Goal: Ask a question: Seek information or help from site administrators or community

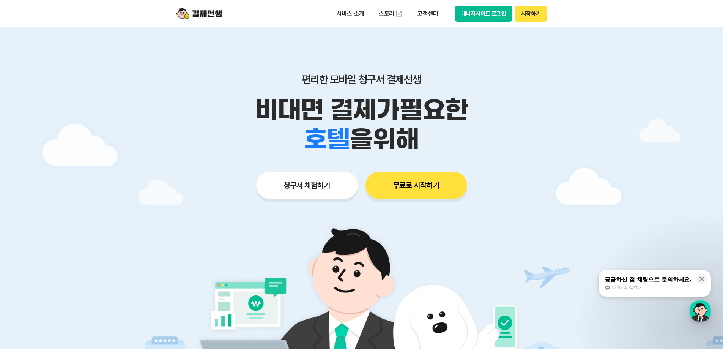
click at [420, 4] on div "서비스 소개 스토리 고객센터 매니저사이트 로그인 시작하기" at bounding box center [361, 13] width 388 height 27
click at [425, 18] on p "고객센터" at bounding box center [427, 14] width 31 height 14
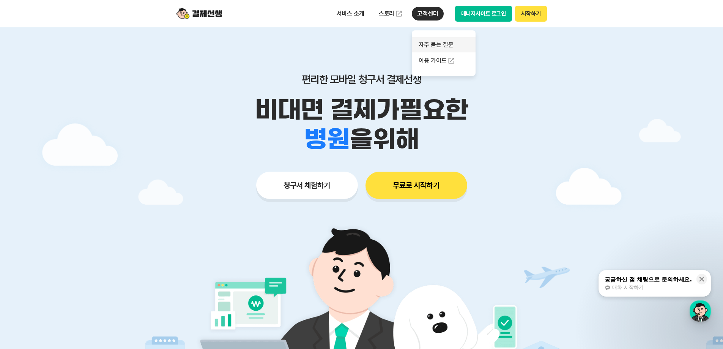
click at [445, 49] on link "자주 묻는 질문" at bounding box center [444, 44] width 64 height 15
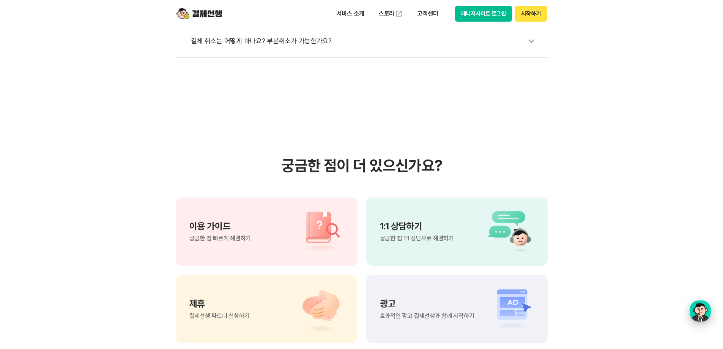
scroll to position [493, 0]
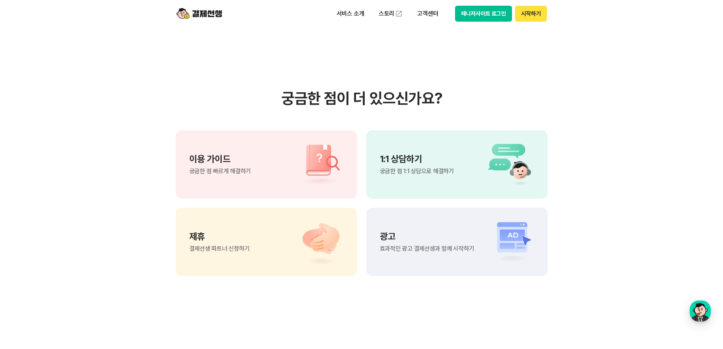
click at [410, 168] on span "궁금한 점 1:1 상담으로 해결하기" at bounding box center [417, 171] width 74 height 6
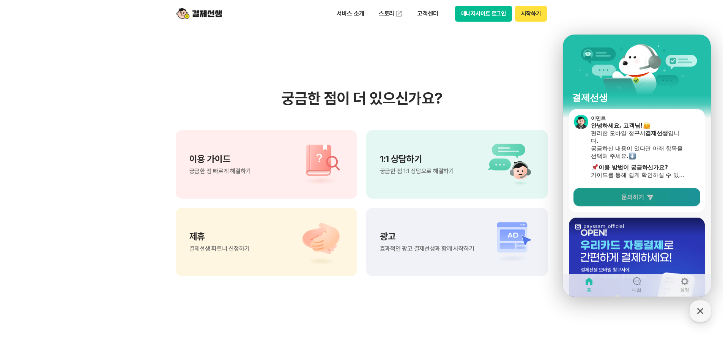
click at [679, 195] on link "문의하기" at bounding box center [636, 197] width 127 height 18
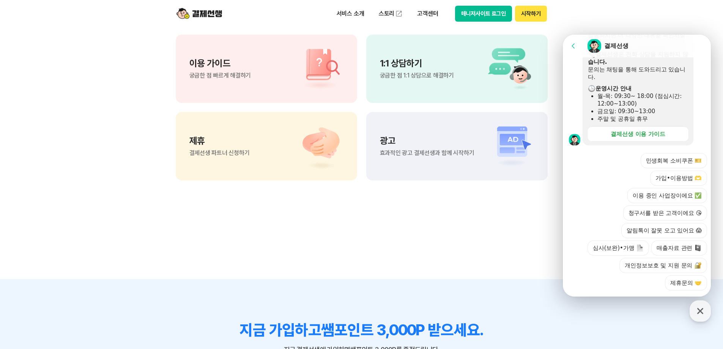
scroll to position [607, 0]
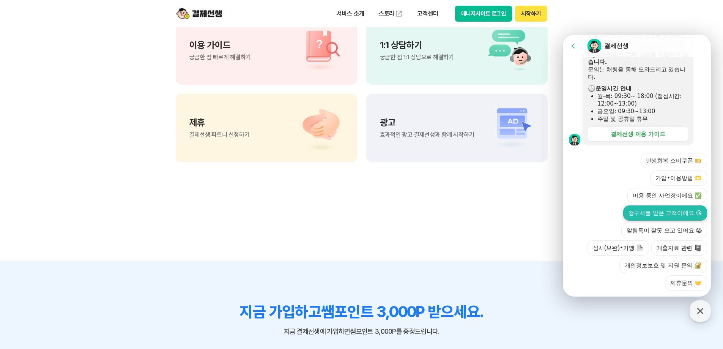
click at [667, 205] on button "청구서를 받은 고객이에요 😘" at bounding box center [665, 212] width 84 height 15
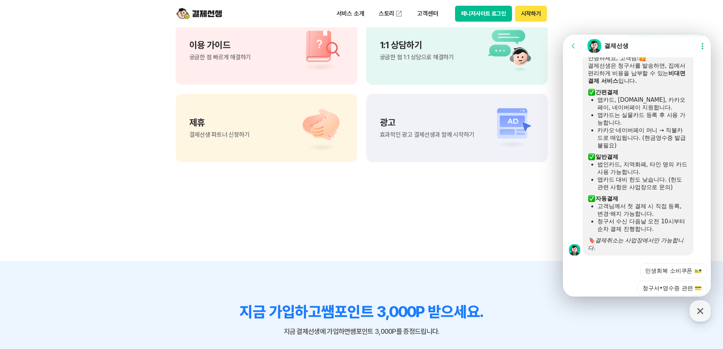
scroll to position [435, 0]
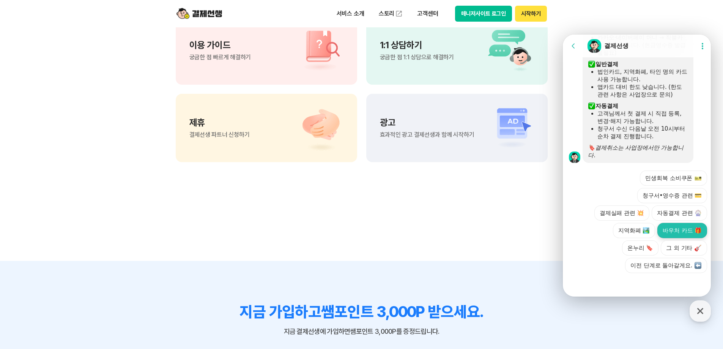
click at [681, 233] on button "바우처 카드 🎁" at bounding box center [682, 230] width 50 height 15
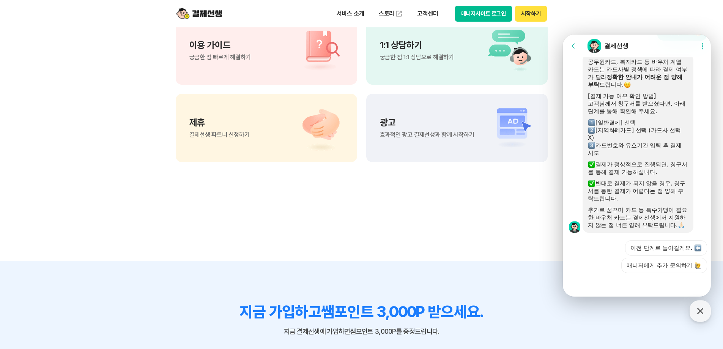
scroll to position [645, 0]
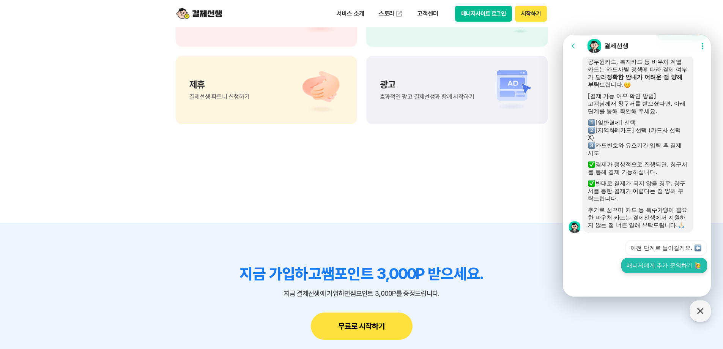
click at [642, 268] on button "매니저에게 추가 문의하기" at bounding box center [664, 265] width 86 height 15
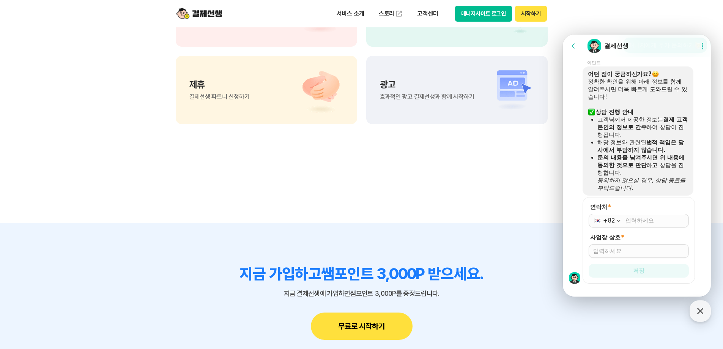
scroll to position [801, 0]
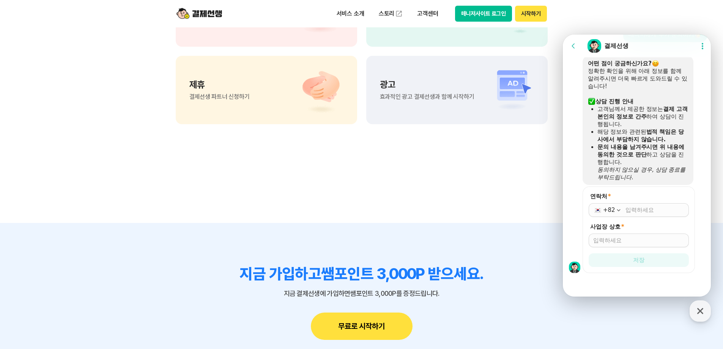
click at [639, 212] on input "연락처 *" at bounding box center [654, 210] width 59 height 8
type input "[PHONE_NUMBER]"
click at [635, 237] on input "사업장 상호 *" at bounding box center [638, 240] width 91 height 8
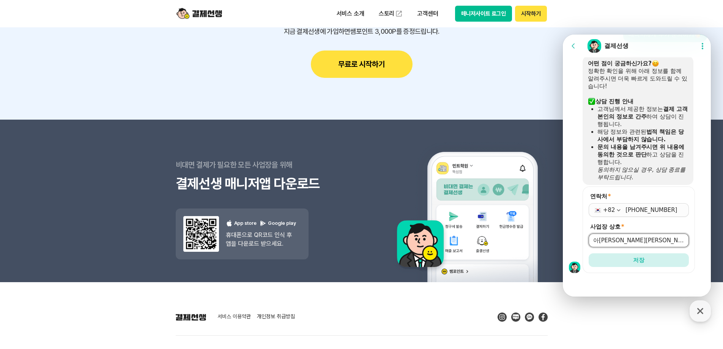
scroll to position [910, 0]
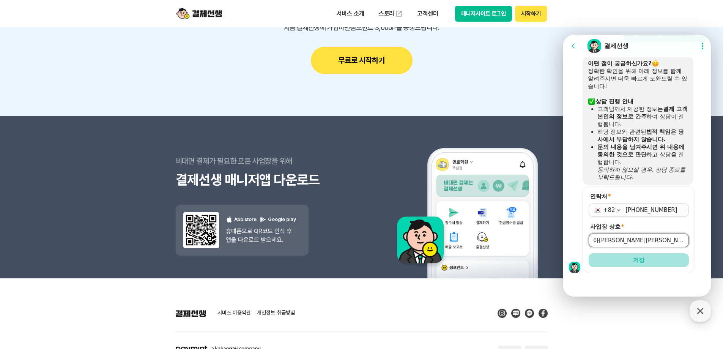
type input "아[PERSON_NAME][PERSON_NAME][GEOGRAPHIC_DATA]스점"
click at [647, 264] on button "저장" at bounding box center [638, 260] width 100 height 14
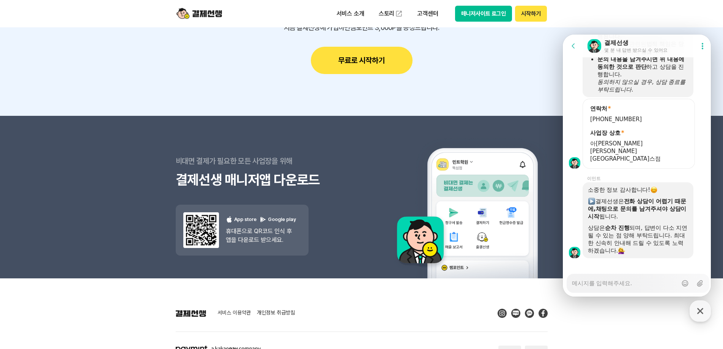
scroll to position [881, 0]
click at [630, 284] on textarea "Messenger Input Textarea" at bounding box center [624, 280] width 105 height 13
drag, startPoint x: 588, startPoint y: 149, endPoint x: 678, endPoint y: 155, distance: 90.5
click at [678, 155] on form "연락처 * [PHONE_NUMBER] 사업장 상호 * 아[PERSON_NAME][PERSON_NAME][GEOGRAPHIC_DATA]" at bounding box center [638, 133] width 112 height 70
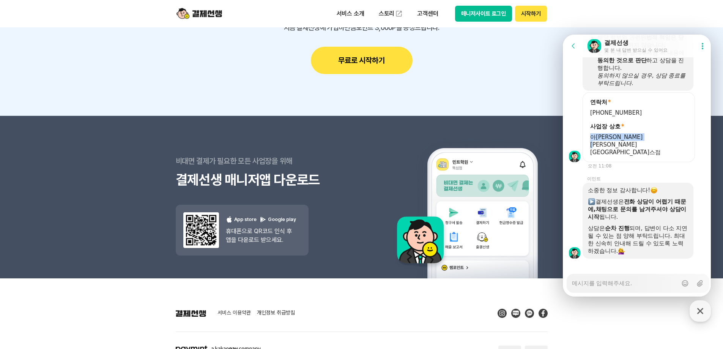
scroll to position [888, 0]
copy span "아[PERSON_NAME][PERSON_NAME][GEOGRAPHIC_DATA]스점"
click at [603, 289] on div "Messenger Input Textarea" at bounding box center [624, 283] width 105 height 18
click at [604, 283] on textarea "Messenger Input Textarea" at bounding box center [624, 280] width 105 height 13
paste textarea "아[PERSON_NAME][PERSON_NAME][GEOGRAPHIC_DATA]스점"
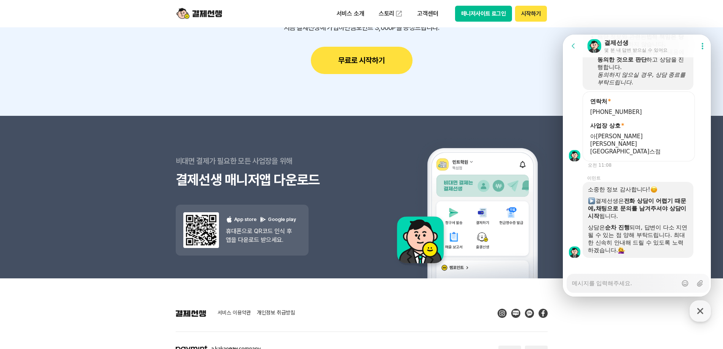
type textarea "x"
type textarea "아[PERSON_NAME][PERSON_NAME][GEOGRAPHIC_DATA]스점"
click at [571, 283] on div "Messenger Input Textarea 아[PERSON_NAME][PERSON_NAME]스타힐스점 Show emoji list Send …" at bounding box center [637, 282] width 143 height 19
click at [573, 283] on textarea "아[PERSON_NAME][PERSON_NAME][GEOGRAPHIC_DATA]스점" at bounding box center [624, 280] width 105 height 13
type textarea "x"
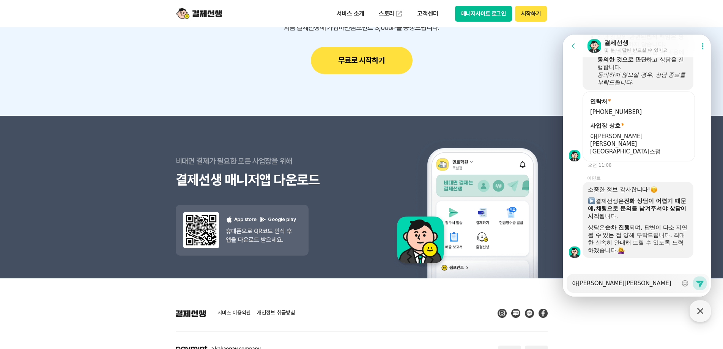
type textarea "ㅈ아[PERSON_NAME][PERSON_NAME][GEOGRAPHIC_DATA]스점"
type textarea "x"
type textarea "저아[PERSON_NAME][PERSON_NAME]스타힐스점"
type textarea "x"
type textarea "전아[PERSON_NAME][PERSON_NAME][GEOGRAPHIC_DATA]스점"
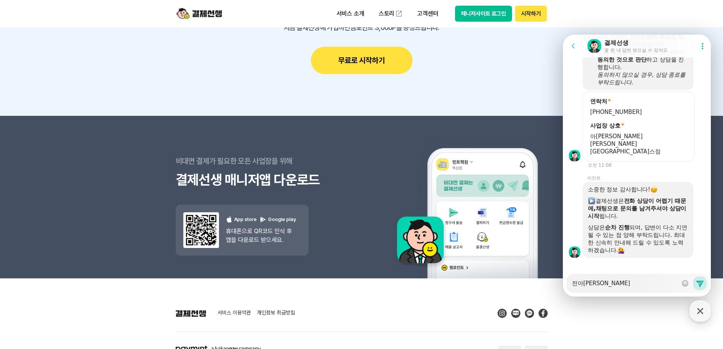
type textarea "x"
type textarea "저느아[PERSON_NAME][PERSON_NAME][GEOGRAPHIC_DATA]스점"
type textarea "x"
type textarea "저는아[PERSON_NAME][PERSON_NAME][GEOGRAPHIC_DATA]스점"
type textarea "x"
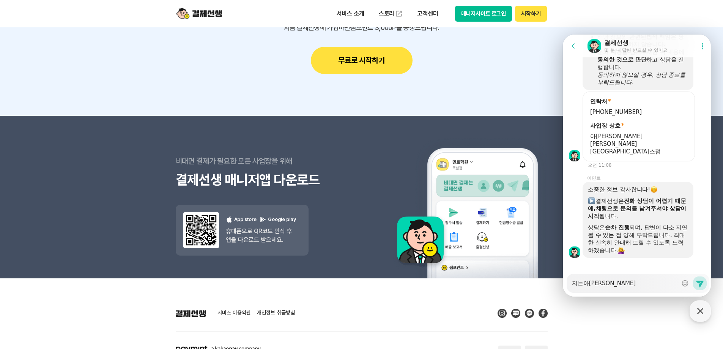
type textarea "저는 아[PERSON_NAME][PERSON_NAME][GEOGRAPHIC_DATA]스점"
type textarea "x"
type textarea "저는 ㅊ아[PERSON_NAME][PERSON_NAME][GEOGRAPHIC_DATA]스점"
type textarea "x"
type textarea "저는 처아[PERSON_NAME][PERSON_NAME]스타힐스점"
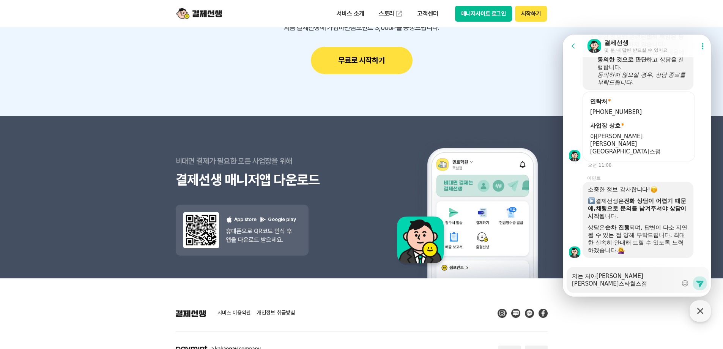
type textarea "x"
type textarea "저는 청아[PERSON_NAME][PERSON_NAME][GEOGRAPHIC_DATA]스점"
type textarea "x"
type textarea "저는 청ㄱ아[PERSON_NAME][PERSON_NAME][GEOGRAPHIC_DATA]스점"
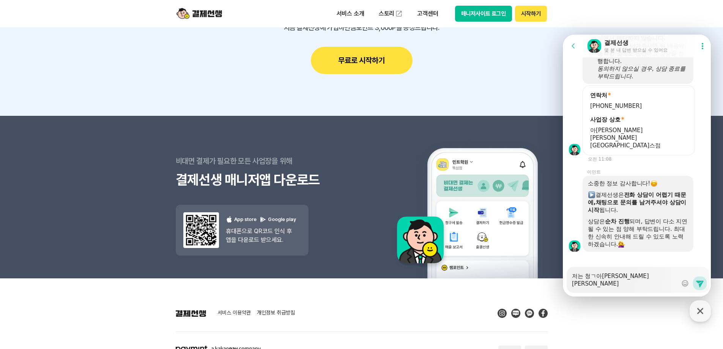
type textarea "x"
type textarea "저는 청구아[PERSON_NAME][PERSON_NAME][GEOGRAPHIC_DATA]스점"
type textarea "x"
type textarea "저는 청굿아[PERSON_NAME][PERSON_NAME][GEOGRAPHIC_DATA]스점"
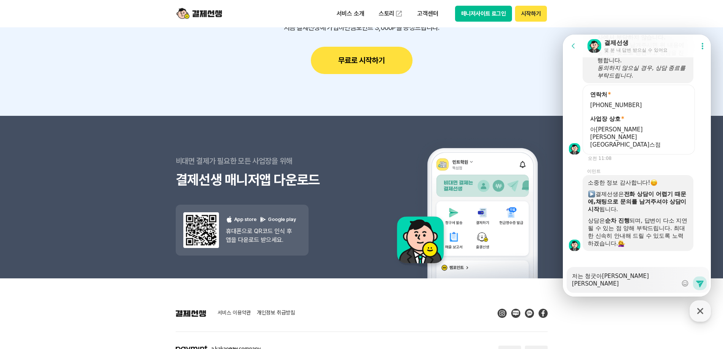
type textarea "x"
type textarea "저는 청구서아[PERSON_NAME][PERSON_NAME][GEOGRAPHIC_DATA]스점"
type textarea "x"
type textarea "저는 청구설아[PERSON_NAME][PERSON_NAME][GEOGRAPHIC_DATA]스점"
type textarea "x"
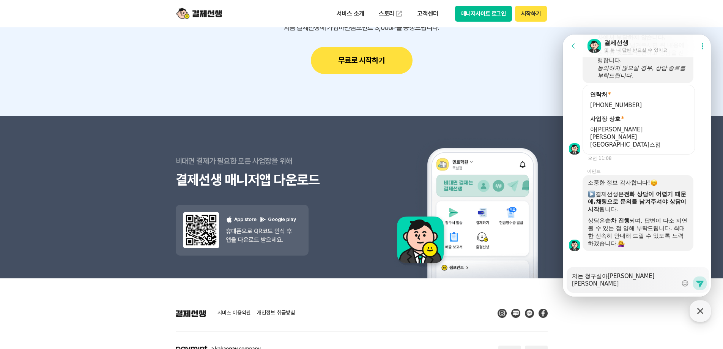
type textarea "저는 청구서르아[PERSON_NAME][PERSON_NAME][GEOGRAPHIC_DATA]스점"
type textarea "x"
type textarea "저는 청구서를아[PERSON_NAME][PERSON_NAME][GEOGRAPHIC_DATA]스점"
type textarea "x"
type textarea "저는 청구서를 아[PERSON_NAME][PERSON_NAME][GEOGRAPHIC_DATA]스점"
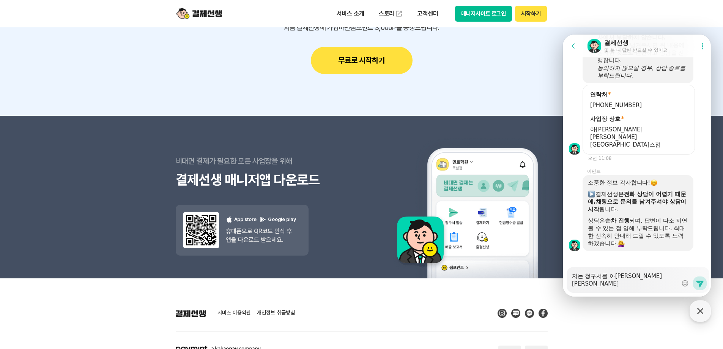
type textarea "x"
type textarea "저는 청구서를 ㅂ아[PERSON_NAME][PERSON_NAME][GEOGRAPHIC_DATA]스점"
type textarea "x"
type textarea "저는 청구서를 바아[PERSON_NAME][PERSON_NAME][GEOGRAPHIC_DATA]스점"
type textarea "x"
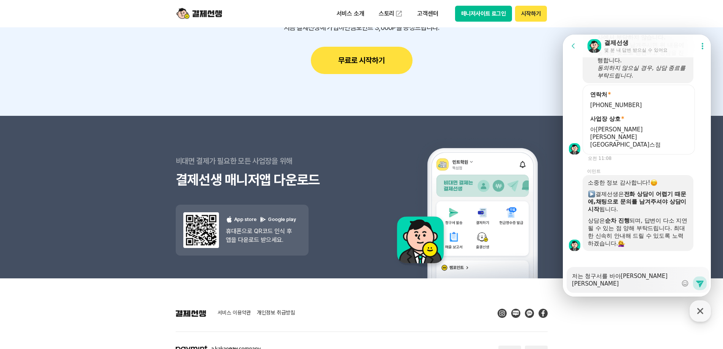
type textarea "저는 청구서를 받아[PERSON_NAME][PERSON_NAME]스타힐스점"
type textarea "x"
type textarea "저는 청구서를 받ㅇ아[PERSON_NAME][PERSON_NAME][GEOGRAPHIC_DATA]스점"
type textarea "x"
type textarea "저는 청구서를 받으아[PERSON_NAME][PERSON_NAME][GEOGRAPHIC_DATA]스점"
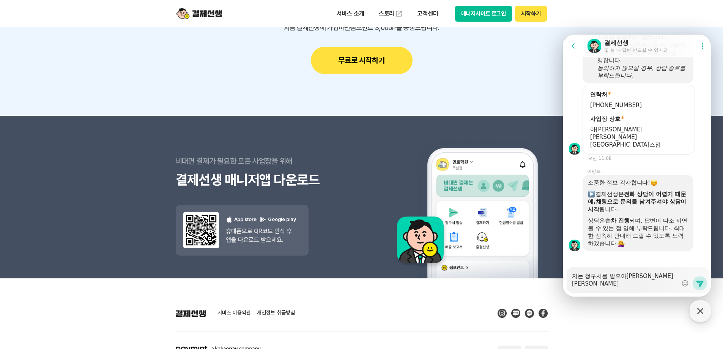
type textarea "x"
type textarea "저는 청구서를 받은아[PERSON_NAME][PERSON_NAME][GEOGRAPHIC_DATA]스점"
type textarea "x"
type textarea "저는 청구서를 받은ㅉ아[PERSON_NAME][GEOGRAPHIC_DATA][PERSON_NAME][GEOGRAPHIC_DATA]스점"
type textarea "x"
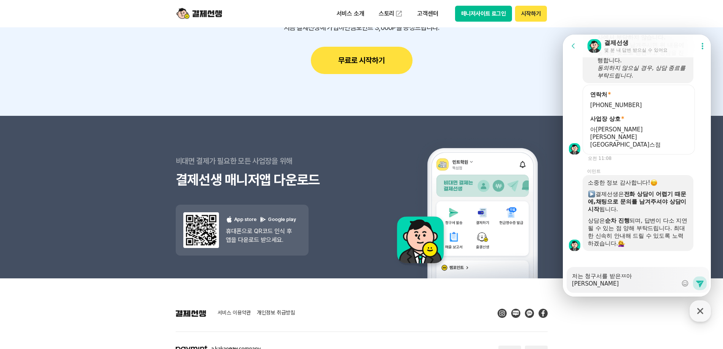
type textarea "저는 청구서를 받은쪼아[PERSON_NAME][PERSON_NAME][GEOGRAPHIC_DATA]스점"
type textarea "x"
type textarea "저는 청구서를 받은쪽아[PERSON_NAME][PERSON_NAME][GEOGRAPHIC_DATA]스점"
type textarea "x"
type textarea "저는 청구서를 받은쪽ㅇ아[PERSON_NAME][PERSON_NAME][GEOGRAPHIC_DATA]스점"
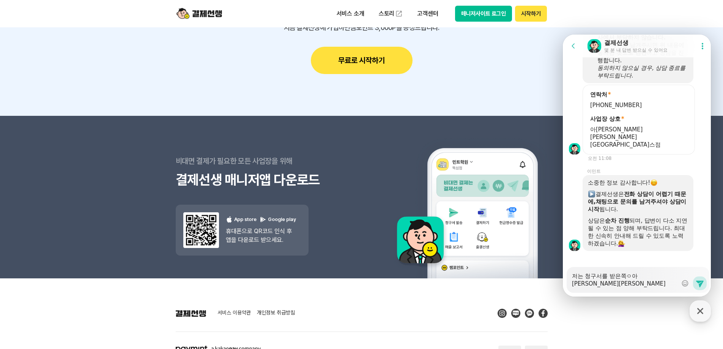
type textarea "x"
type textarea "저는 청구서를 받은쪽입아[PERSON_NAME][PERSON_NAME][GEOGRAPHIC_DATA]스점"
type textarea "x"
type textarea "저는 청구서를 받은쪽입ㄴ아[PERSON_NAME][PERSON_NAME][GEOGRAPHIC_DATA]스점"
type textarea "x"
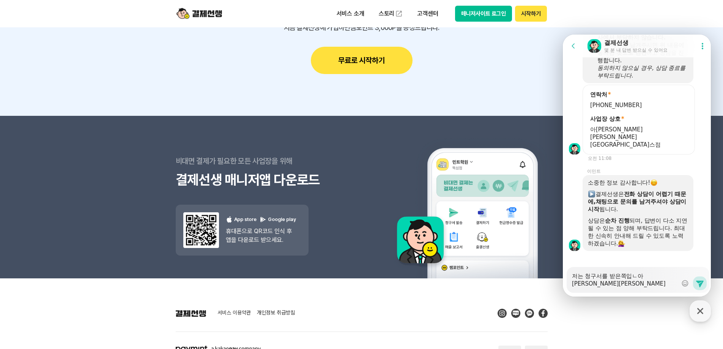
type textarea "저는 청구서를 받은쪽입니아[PERSON_NAME][PERSON_NAME][GEOGRAPHIC_DATA]스점"
type textarea "x"
type textarea "저는 청구서를 받은쪽입닏아[PERSON_NAME][PERSON_NAME][GEOGRAPHIC_DATA]스점"
type textarea "x"
type textarea "저는 청구서를 받은쪽입니다아[PERSON_NAME][PERSON_NAME][GEOGRAPHIC_DATA]스점"
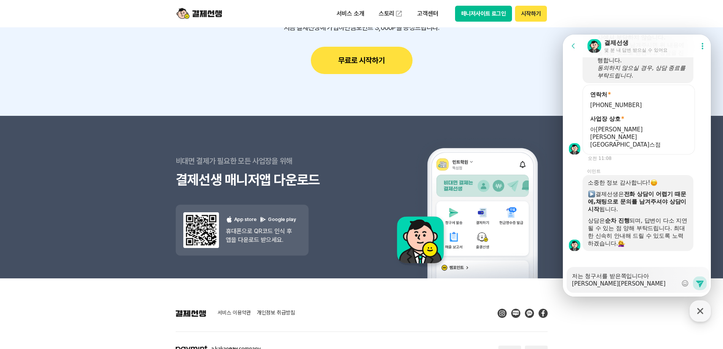
type textarea "x"
type textarea "저는 청구서를 받은쪽입니다.아[PERSON_NAME][PERSON_NAME][GEOGRAPHIC_DATA]스점"
type textarea "x"
type textarea "저는 청구서를 받은쪽입니다. 아[PERSON_NAME][GEOGRAPHIC_DATA][PERSON_NAME][GEOGRAPHIC_DATA]스점"
type textarea "x"
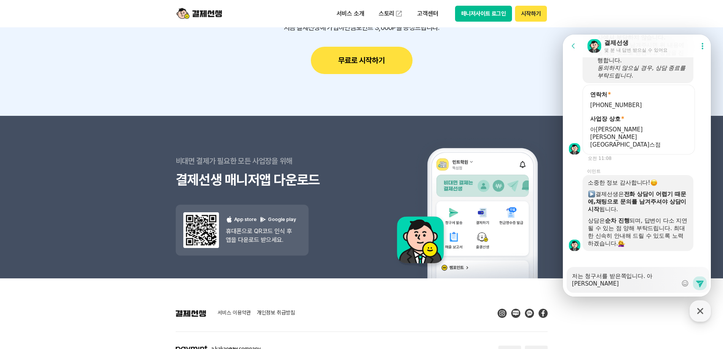
type textarea "저는 청구서를 받은쪽입니다. n아[PERSON_NAME][GEOGRAPHIC_DATA][PERSON_NAME][GEOGRAPHIC_DATA]스점"
type textarea "x"
type textarea "저는 청구서를 받은쪽입니다. nh아[PERSON_NAME][GEOGRAPHIC_DATA][PERSON_NAME][GEOGRAPHIC_DATA]…"
type textarea "x"
type textarea "저는 청구서를 받은쪽입니다. nhㄴ아[PERSON_NAME][GEOGRAPHIC_DATA][PERSON_NAME][GEOGRAPHIC_DATA…"
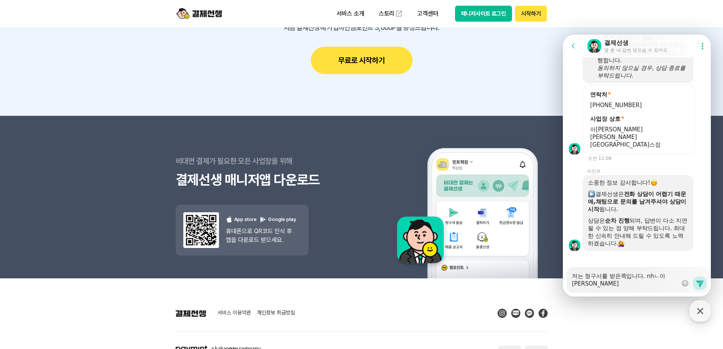
type textarea "x"
type textarea "저는 청구서를 받은쪽입니다. nh노아[PERSON_NAME][GEOGRAPHIC_DATA][PERSON_NAME][GEOGRAPHIC_DATA…"
type textarea "x"
type textarea "저는 청구서를 받은쪽입니다. nh농아[PERSON_NAME][GEOGRAPHIC_DATA][PERSON_NAME][GEOGRAPHIC_DATA…"
type textarea "x"
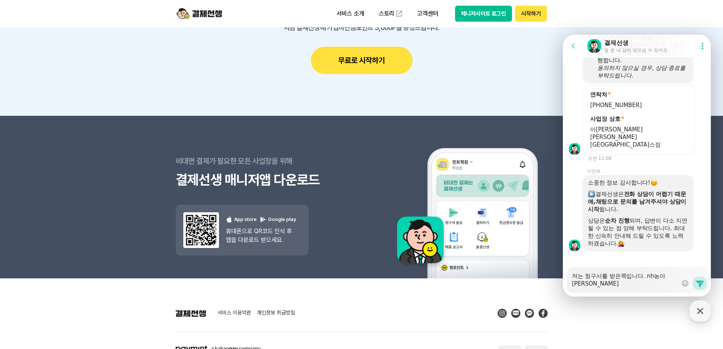
type textarea "저는 청구서를 받은쪽입니다. nh농ㅎ아[PERSON_NAME][GEOGRAPHIC_DATA][PERSON_NAME][GEOGRAPHIC_DAT…"
type textarea "x"
type textarea "저는 청구서를 받은쪽입니다. nh농혀아[PERSON_NAME][GEOGRAPHIC_DATA][PERSON_NAME][GEOGRAPHIC_DAT…"
type textarea "x"
type textarea "저는 청구서를 받은쪽입니다. nh농협아[PERSON_NAME][PERSON_NAME][GEOGRAPHIC_DATA]스점"
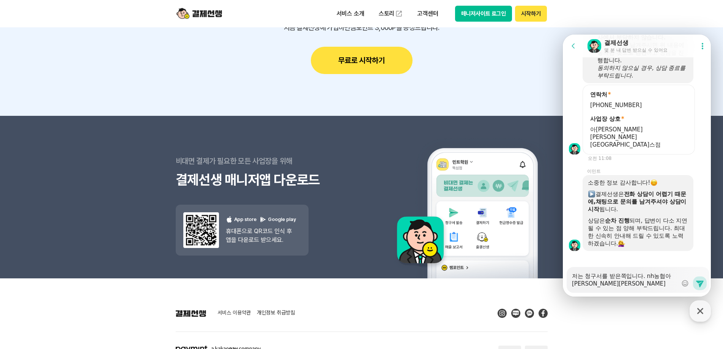
type textarea "x"
type textarea "저는 청구서를 받은쪽입니다. nh농협ㅋ아[PERSON_NAME][GEOGRAPHIC_DATA][PERSON_NAME][GEOGRAPHIC_DA…"
type textarea "x"
type textarea "저는 청구서를 받은쪽입니다. nh농협카아[PERSON_NAME][PERSON_NAME][GEOGRAPHIC_DATA]스점"
type textarea "x"
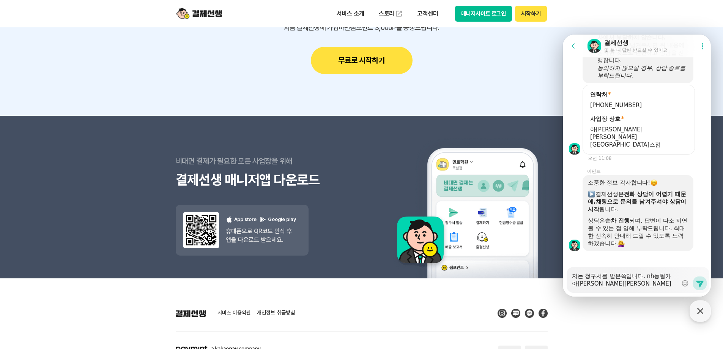
type textarea "저는 청구서를 받은쪽입니다. nh농협칻아[PERSON_NAME][GEOGRAPHIC_DATA][PERSON_NAME][GEOGRAPHIC_DA…"
type textarea "x"
type textarea "저는 청구서를 받은쪽입니다. nh농협카드아[PERSON_NAME][PERSON_NAME][GEOGRAPHIC_DATA]스점"
type textarea "x"
type textarea "저는 청구서를 받은쪽입니다. nh농협카드 아[PERSON_NAME][PERSON_NAME][GEOGRAPHIC_DATA]스점"
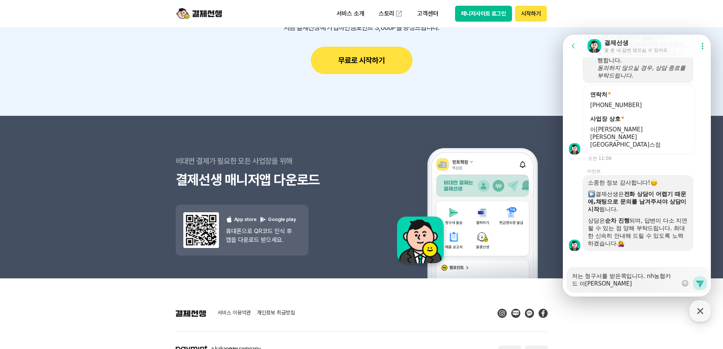
type textarea "x"
type textarea "저는 청구서를 받은쪽입니다. nh농협카드 ㅁ아[PERSON_NAME][PERSON_NAME][GEOGRAPHIC_DATA]스점"
type textarea "x"
type textarea "저는 청구서를 받은쪽입니다. nh농협카드 무아[PERSON_NAME][PERSON_NAME][GEOGRAPHIC_DATA]스점"
type textarea "x"
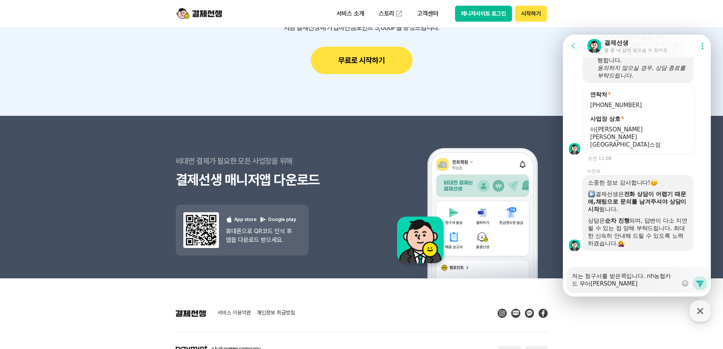
type textarea "저는 청구서를 받은쪽입니다. nh농협카드 문아[PERSON_NAME][PERSON_NAME][GEOGRAPHIC_DATA]스점"
type textarea "x"
type textarea "저는 청구서를 받은쪽입니다. nh농협카드 묺아[PERSON_NAME][PERSON_NAME][GEOGRAPHIC_DATA]스점"
type textarea "x"
type textarea "저는 청구서를 받은쪽입니다. nh농협카드 문화아[PERSON_NAME][PERSON_NAME][GEOGRAPHIC_DATA]스점"
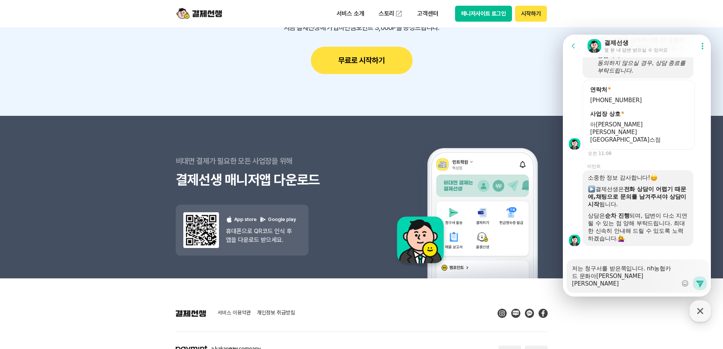
type textarea "x"
type textarea "저는 청구서를 받은쪽입니다. nh농협카드 문환아[PERSON_NAME][PERSON_NAME][GEOGRAPHIC_DATA]스점"
type textarea "x"
type textarea "저는 청구서를 받은쪽입니다. nh농협카드 문화누아[PERSON_NAME][PERSON_NAME][GEOGRAPHIC_DATA]스점"
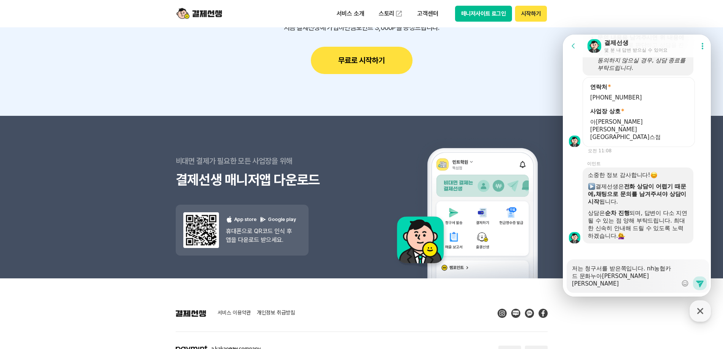
type textarea "x"
type textarea "저는 청구서를 받은쪽입니다. nh농협카드 문화눌아[PERSON_NAME][PERSON_NAME][GEOGRAPHIC_DATA]스점"
type textarea "x"
type textarea "저는 청구서를 받은쪽입니다. nh농협카드 문화누리아[PERSON_NAME][PERSON_NAME][GEOGRAPHIC_DATA]스점"
click at [576, 280] on textarea "저는 청구서를 받은쪽입니다. nh농협카드 문화누리아[PERSON_NAME][PERSON_NAME][GEOGRAPHIC_DATA]스점" at bounding box center [624, 273] width 105 height 28
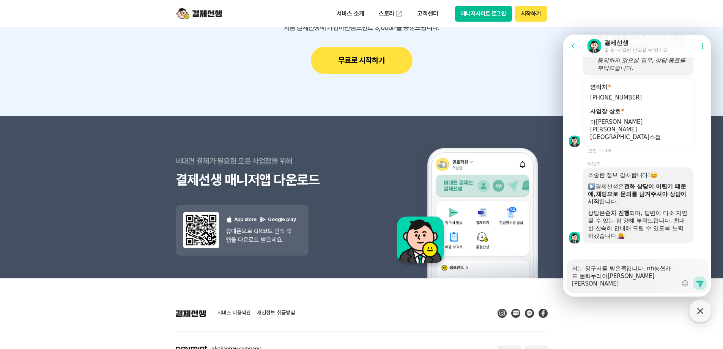
type textarea "x"
type textarea "저는 청구서를 받은쪽입니다. nh농협카 문화누리아[PERSON_NAME][PERSON_NAME][GEOGRAPHIC_DATA]스점"
type textarea "x"
type textarea "저는 청구서를 받은쪽입니다. nh농협 문화누리아[PERSON_NAME][PERSON_NAME][GEOGRAPHIC_DATA]스점"
type textarea "x"
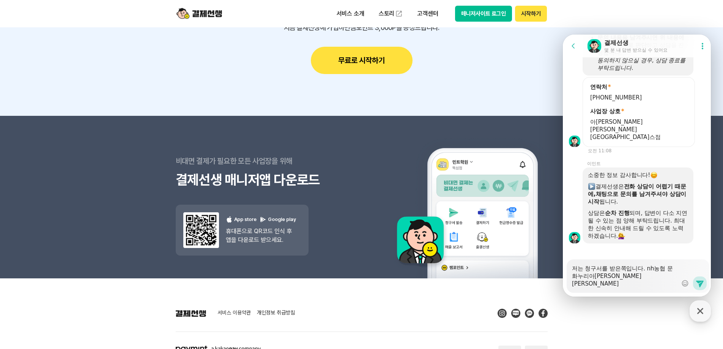
type textarea "저는 청구서를 받은쪽입니다. nh농협 문화누리ㅋ아[PERSON_NAME][PERSON_NAME][GEOGRAPHIC_DATA]스점"
type textarea "x"
type textarea "저는 청구서를 받은쪽입니다. nh농협 문화누리키아[PERSON_NAME][PERSON_NAME][GEOGRAPHIC_DATA]스점"
type textarea "x"
type textarea "저는 청구서를 받은쪽입니다. nh농협 문화누리ㅋ아[PERSON_NAME][PERSON_NAME][GEOGRAPHIC_DATA]스점"
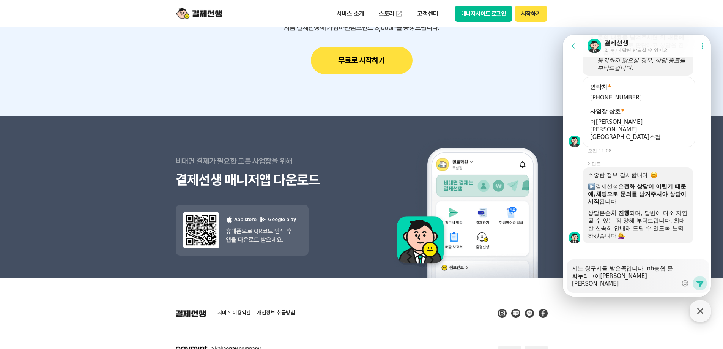
type textarea "x"
type textarea "저는 청구서를 받은쪽입니다. nh농협 문화누리카아[PERSON_NAME][PERSON_NAME][GEOGRAPHIC_DATA]스점"
type textarea "x"
type textarea "저는 청구서를 받은쪽입니다. nh농협 문화누리카드아[PERSON_NAME][PERSON_NAME]스타힐스점"
type textarea "x"
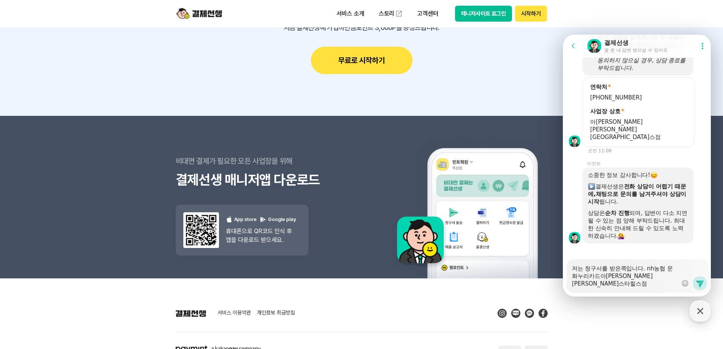
type textarea "저는 청구서를 받은쪽입니다. nh농협 문화누리카드 아[PERSON_NAME][PERSON_NAME][GEOGRAPHIC_DATA]스점"
type textarea "x"
type textarea "저는 청구서를 받은쪽입니다. nh농협 문화누리카드 ㅇ아[PERSON_NAME][PERSON_NAME][GEOGRAPHIC_DATA]스점"
type textarea "x"
type textarea "저는 청구서를 받은쪽입니다. nh농협 문화누리카드 오아[PERSON_NAME][PERSON_NAME][GEOGRAPHIC_DATA]스점"
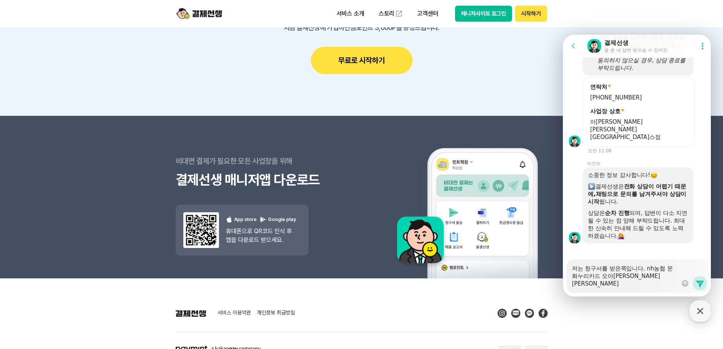
type textarea "x"
type textarea "저는 청구서를 받은쪽입니다. nh농협 문화누리카드 와아[PERSON_NAME][PERSON_NAME][GEOGRAPHIC_DATA]스점"
type textarea "x"
type textarea "저는 청구서를 받은쪽입니다. nh농협 문화누리카드 와 아[PERSON_NAME][PERSON_NAME][GEOGRAPHIC_DATA]스점"
type textarea "x"
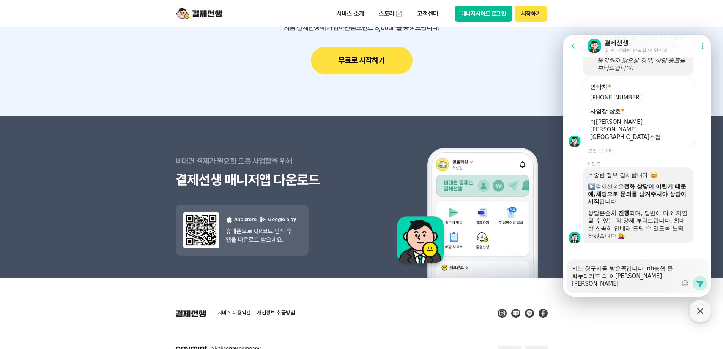
type textarea "저는 청구서를 받은쪽입니다. nh농협 문화누리카드 와 b아[PERSON_NAME][PERSON_NAME][GEOGRAPHIC_DATA]스점"
type textarea "x"
type textarea "저는 청구서를 받은쪽입니다. nh농협 문화누리카드 와 bc아[PERSON_NAME][PERSON_NAME][GEOGRAPHIC_DATA]스점"
type textarea "x"
type textarea "저는 청구서를 받은쪽입니다. nh농협 문화누리카드 와 bc 아[PERSON_NAME][PERSON_NAME][GEOGRAPHIC_DATA]스점"
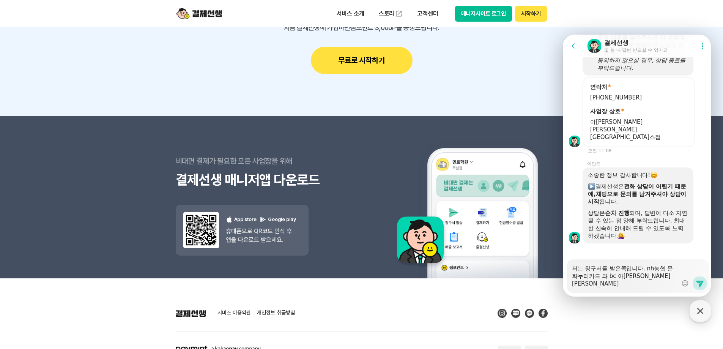
type textarea "x"
type textarea "저는 청구서를 받은쪽입니다. nh농협 문화누리카드 와 bc ㅇ아[PERSON_NAME][PERSON_NAME][GEOGRAPHIC_DATA]스점"
type textarea "x"
type textarea "저는 청구서를 받은쪽입니다. nh농협 문화누리카드 와 bc 우아[PERSON_NAME][PERSON_NAME][GEOGRAPHIC_DATA]스점"
type textarea "x"
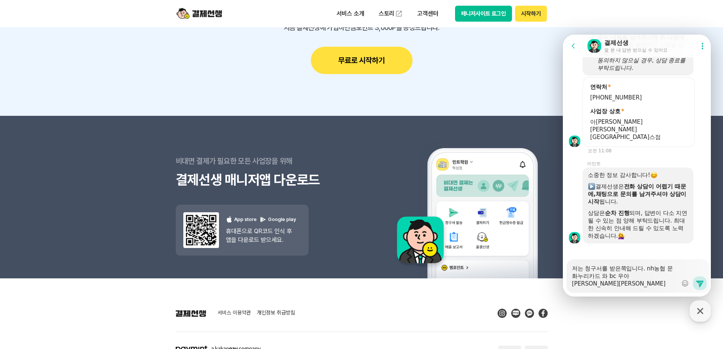
type textarea "저는 청구서를 받은쪽입니다. nh농협 문화누리카드 와 bc 울아[PERSON_NAME][PERSON_NAME][GEOGRAPHIC_DATA]스점"
type textarea "x"
type textarea "저는 청구서를 받은쪽입니다. nh농협 문화누리카드 와 bc 욼아[PERSON_NAME][PERSON_NAME][GEOGRAPHIC_DATA]스점"
type textarea "x"
type textarea "저는 청구서를 받은쪽입니다. nh농협 문화누리카드 와 bc 울사아[PERSON_NAME][PERSON_NAME][GEOGRAPHIC_DATA]…"
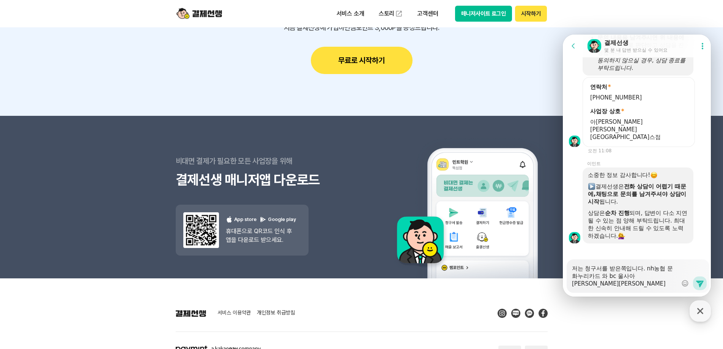
type textarea "x"
type textarea "저는 청구서를 받은쪽입니다. nh농협 문화누리카드 와 bc 울산아[PERSON_NAME][PERSON_NAME][GEOGRAPHIC_DATA]…"
type textarea "x"
type textarea "저는 청구서를 받은쪽입니다. nh농협 문화누리카드 와 bc 울산아아[PERSON_NAME][GEOGRAPHIC_DATA][PERSON_NAME…"
type textarea "x"
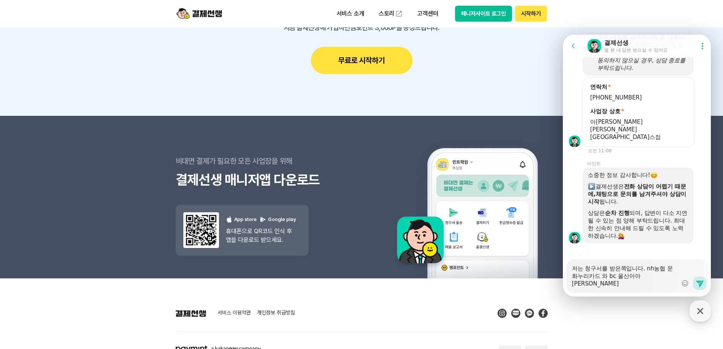
type textarea "저는 청구서를 받은쪽입니다. nh농협 문화누리카드 와 bc 울산앙아[PERSON_NAME][GEOGRAPHIC_DATA][PERSON_NAME…"
type textarea "x"
type textarea "저는 청구서를 받은쪽입니다. nh농협 문화누리카드 와 bc 울산아이아[PERSON_NAME][GEOGRAPHIC_DATA][PERSON_NAM…"
type textarea "x"
type textarea "저는 청구서를 받은쪽입니다. nh농협 문화누리카드 와 bc 울산아임아[PERSON_NAME][PERSON_NAME][GEOGRAPHIC_DAT…"
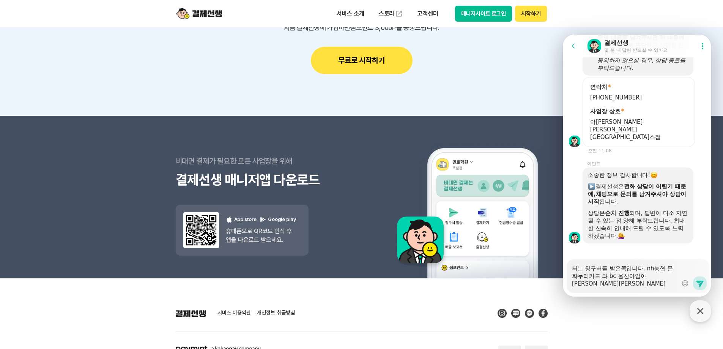
type textarea "x"
type textarea "저는 청구서를 받은쪽입니다. nh농협 문화누리카드 와 bc 울산아이무아[PERSON_NAME][PERSON_NAME][GEOGRAPHIC_DA…"
type textarea "x"
type textarea "저는 청구서를 받은쪽입니다. nh농협 문화누리카드 와 bc 울산아이문아[PERSON_NAME][PERSON_NAME][GEOGRAPHIC_DA…"
type textarea "x"
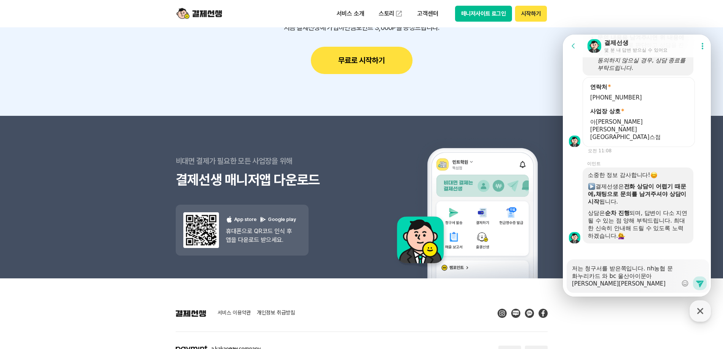
type textarea "저는 청구서를 받은쪽입니다. nh농협 문화누리카드 와 bc 울산아이묺아[PERSON_NAME][PERSON_NAME][GEOGRAPHIC_DA…"
type textarea "x"
type textarea "저는 청구서를 받은쪽입니다. nh농협 문화누리카드 와 bc 울산아이문호아[PERSON_NAME][PERSON_NAME][GEOGRAPHIC_D…"
type textarea "x"
type textarea "저는 청구서를 받은쪽입니다. nh농협 문화누리카드 와 bc 울산아이문화아[PERSON_NAME][PERSON_NAME][GEOGRAPHIC_D…"
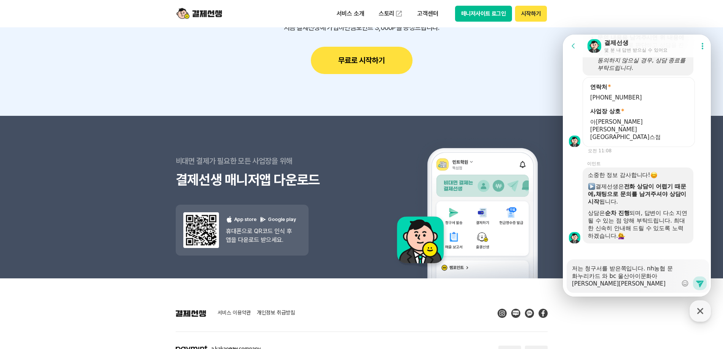
type textarea "x"
type textarea "저는 청구서를 받은쪽입니다. nh농협 문화누리카드 와 bc 울산아이문홮아[PERSON_NAME][PERSON_NAME][GEOGRAPHIC_D…"
type textarea "x"
type textarea "저는 청구서를 받은쪽입니다. nh농협 문화누리카드 와 bc 울산아이문화패아[PERSON_NAME][PERSON_NAME][GEOGRAPHIC_…"
type textarea "x"
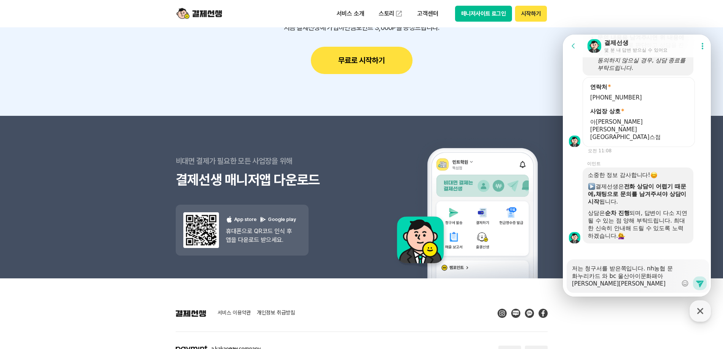
type textarea "저는 청구서를 받은쪽입니다. nh농협 문화누리카드 와 bc 울산아이문화팻아[PERSON_NAME][PERSON_NAME][GEOGRAPHIC_…"
type textarea "x"
type textarea "저는 청구서를 받은쪽입니다. nh농협 문화누리카드 와 bc 울산아이문화패스아[PERSON_NAME][PERSON_NAME][GEOGRAPHIC…"
type textarea "x"
type textarea "저는 청구서를 받은쪽입니다. nh농협 문화누리카드 와 bc 울산아이문화패스 아[PERSON_NAME][PERSON_NAME][GEOGRAPHI…"
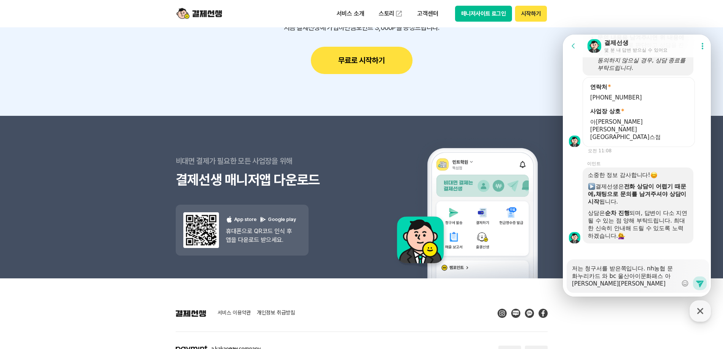
type textarea "x"
type textarea "저는 청구서를 받은쪽입니다. nh농협 문화누리카드 와 bc 울산아이문화패스 ㅋ아[PERSON_NAME][PERSON_NAME][GEOGRAPH…"
type textarea "x"
type textarea "저는 청구서를 받은쪽입니다. nh농협 문화누리카드 와 bc 울산아이문화패스 카아[PERSON_NAME][PERSON_NAME][GEOGRAPH…"
type textarea "x"
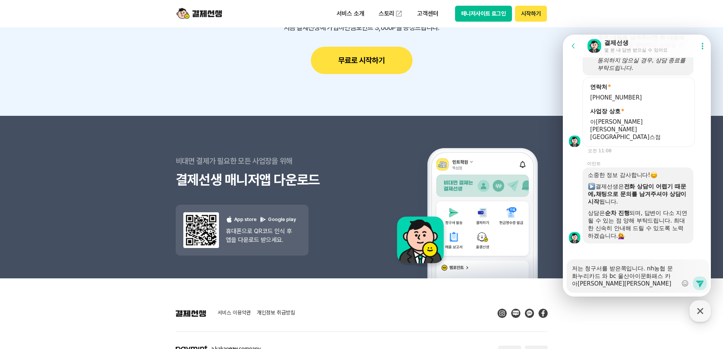
type textarea "저는 청구서를 받은쪽입니다. nh농협 문화누리카드 와 bc 울산아이문화패스 칻아[PERSON_NAME][PERSON_NAME][GEOGRAPH…"
type textarea "x"
type textarea "저는 청구서를 받은쪽입니다. nh농협 문화누리카드 와 bc 울산아이문화패스 카드아[PERSON_NAME][PERSON_NAME]스타힐스점"
type textarea "x"
type textarea "저는 청구서를 받은쪽입니다. nh농협 문화누리카드 와 bc 울산아이문화패스 카들아[PERSON_NAME][PERSON_NAME][GEOGRAP…"
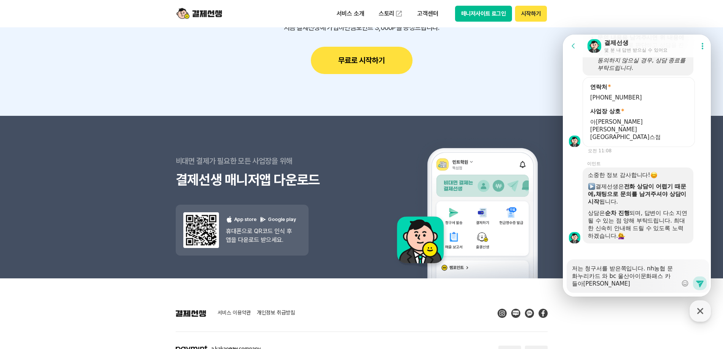
type textarea "x"
type textarea "저는 청구서를 받은쪽입니다. nh농협 문화누리카드 와 bc 울산아이문화패스 카드르아[PERSON_NAME][PERSON_NAME]스타힐스점"
type textarea "x"
type textarea "저는 청구서를 받은쪽입니다. nh농협 문화누리카드 와 bc 울산아이문화패스 카드를아[PERSON_NAME][PERSON_NAME]스타힐스점"
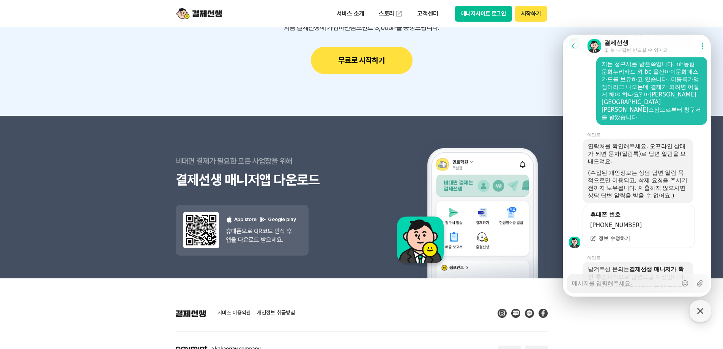
scroll to position [1211, 0]
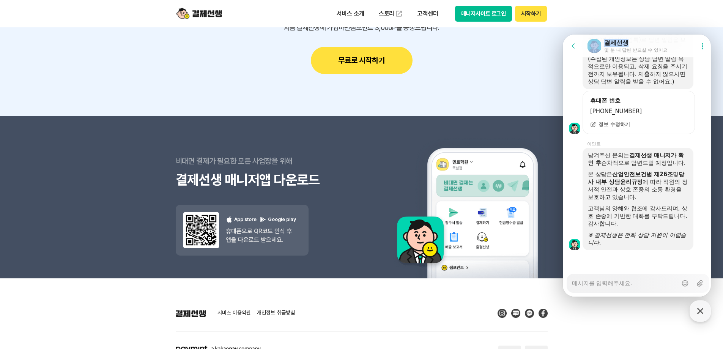
drag, startPoint x: 636, startPoint y: 42, endPoint x: 1003, endPoint y: 44, distance: 367.5
click at [710, 35] on html "Go to previous page Chat Room 결제선생 몇 분 내 답변 받으실 수 있어요 Show userchat action dial…" at bounding box center [636, 35] width 148 height 0
drag, startPoint x: 573, startPoint y: 74, endPoint x: 965, endPoint y: 89, distance: 392.8
click at [710, 35] on html "Go to previous page Chat Room 결제선생 몇 분 내 답변 받으실 수 있어요 Show userchat action dial…" at bounding box center [636, 35] width 148 height 0
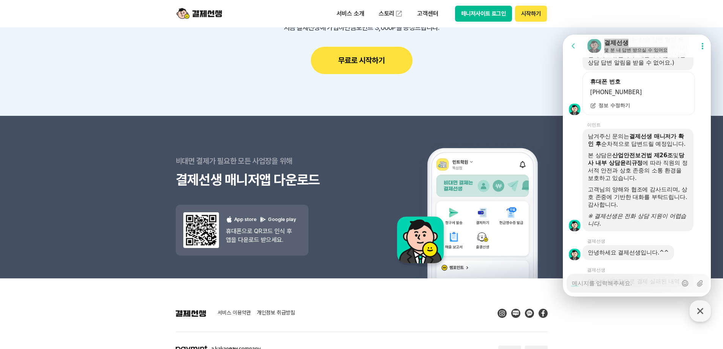
scroll to position [1381, 0]
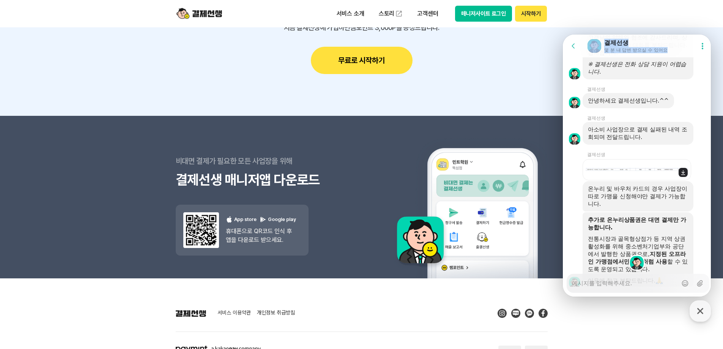
click at [640, 169] on img at bounding box center [637, 170] width 108 height 4
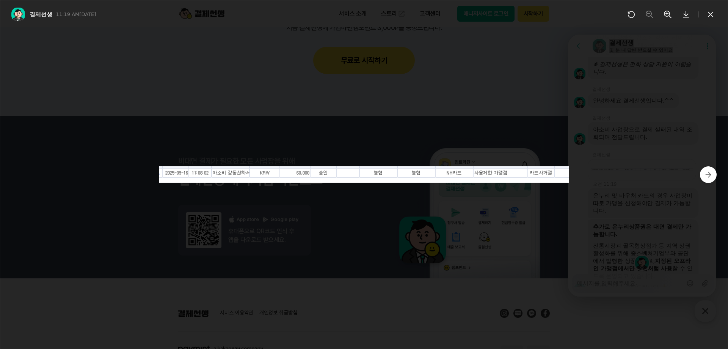
click at [648, 180] on div at bounding box center [364, 174] width 728 height 349
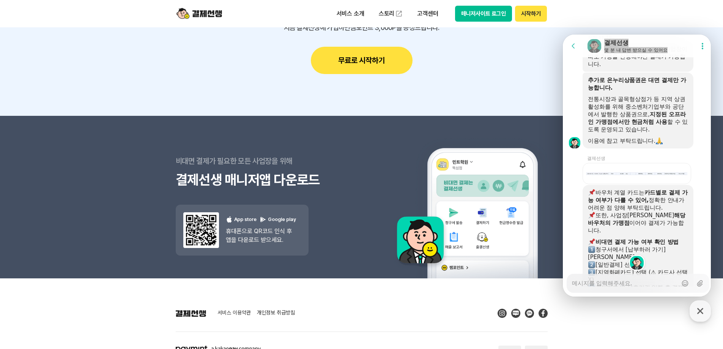
scroll to position [1533, 0]
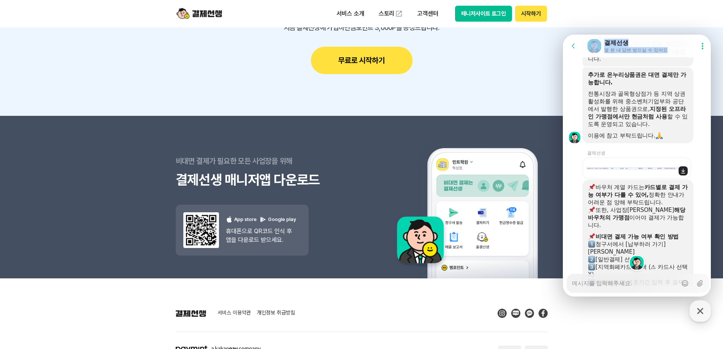
click at [637, 168] on img at bounding box center [637, 168] width 108 height 3
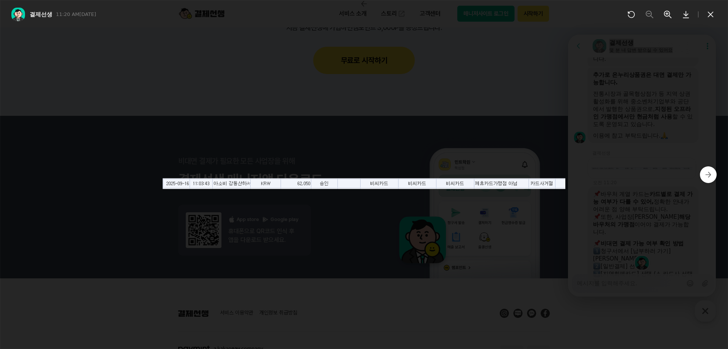
click at [514, 178] on img at bounding box center [364, 183] width 403 height 11
click at [655, 203] on div at bounding box center [364, 178] width 728 height 339
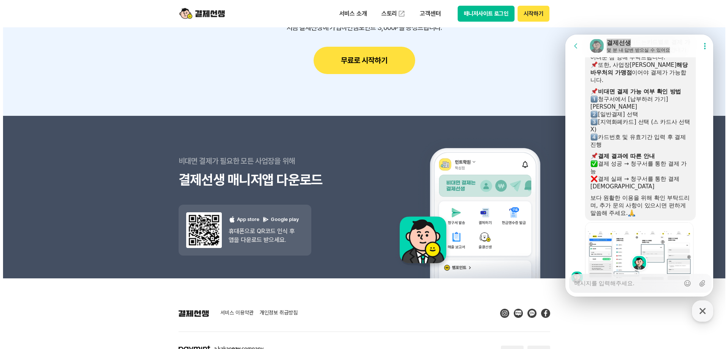
scroll to position [1710, 0]
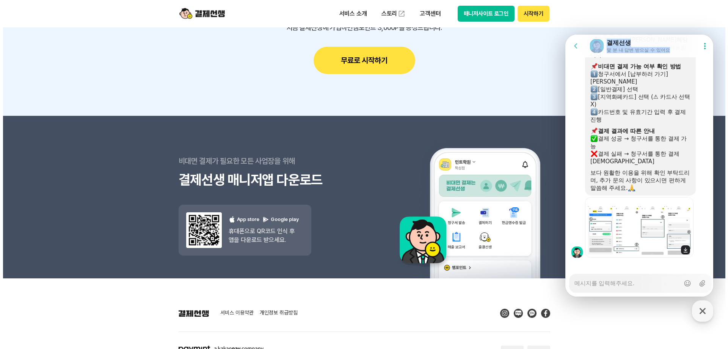
click at [656, 204] on img at bounding box center [639, 227] width 108 height 61
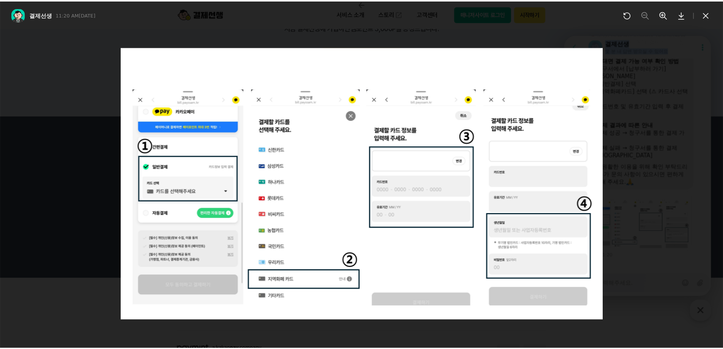
scroll to position [1717, 0]
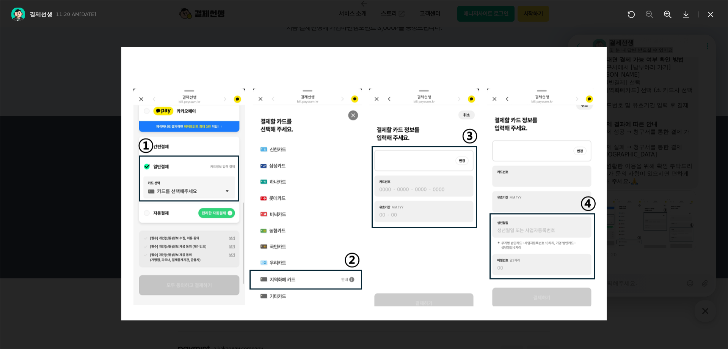
click at [542, 203] on img at bounding box center [363, 183] width 485 height 273
click at [712, 14] on icon at bounding box center [711, 15] width 6 height 6
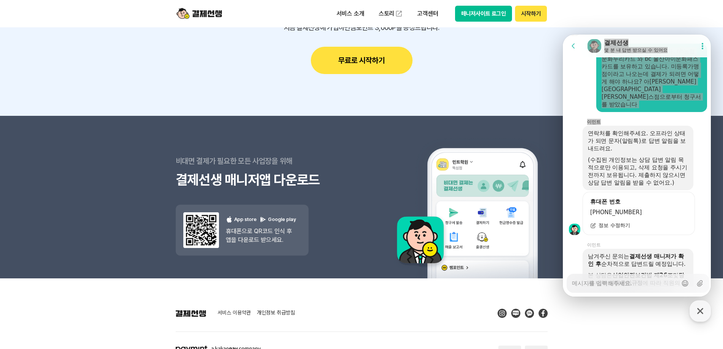
scroll to position [1072, 0]
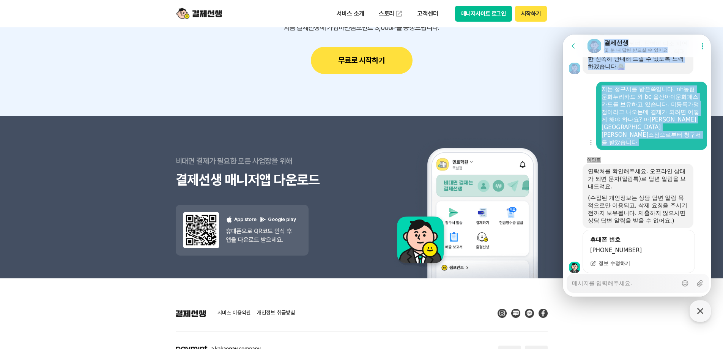
drag, startPoint x: 668, startPoint y: 126, endPoint x: 661, endPoint y: 106, distance: 20.7
click at [668, 126] on div "저는 청구서를 받은쪽입니다. nh농협 문화누리카드 와 bc 울산아이문화패스 카드를 보유하고 있습니다. 미등록가맹점이라고 나오는데 결제가 되려면…" at bounding box center [651, 115] width 100 height 61
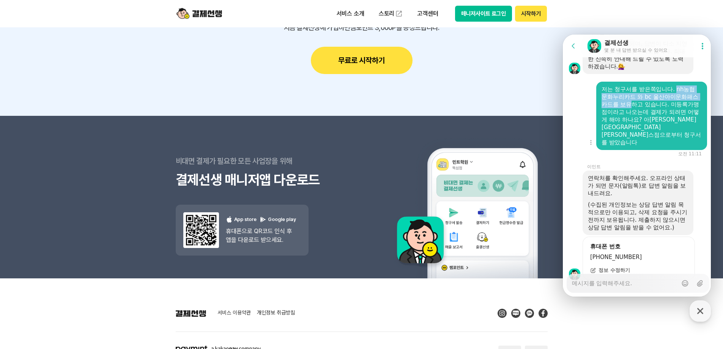
drag, startPoint x: 677, startPoint y: 82, endPoint x: 633, endPoint y: 95, distance: 45.6
click at [633, 95] on div "저는 청구서를 받은쪽입니다. nh농협 문화누리카드 와 bc 울산아이문화패스 카드를 보유하고 있습니다. 미등록가맹점이라고 나오는데 결제가 되려면…" at bounding box center [651, 115] width 100 height 61
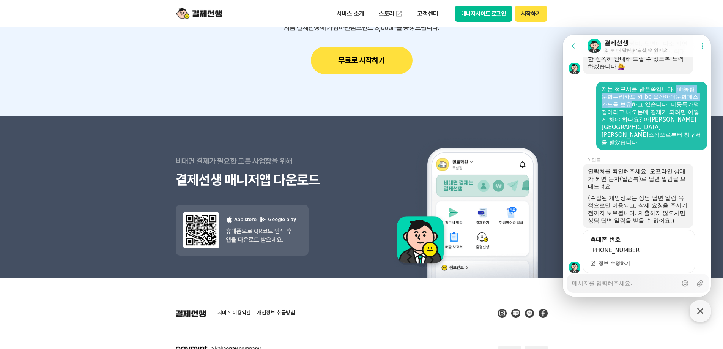
copy div "nh농협 문화누리카드 와 bc 울산아이문화패스 카드를 보유"
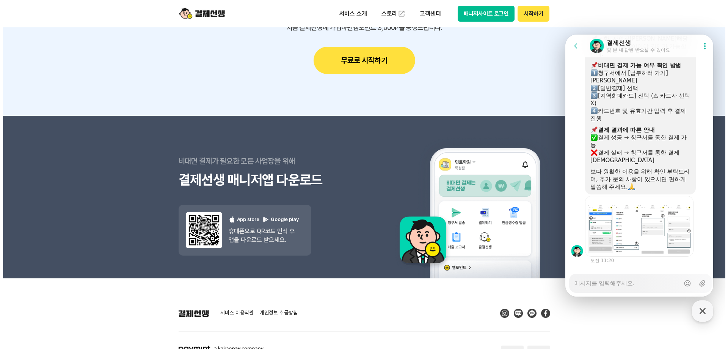
scroll to position [1717, 0]
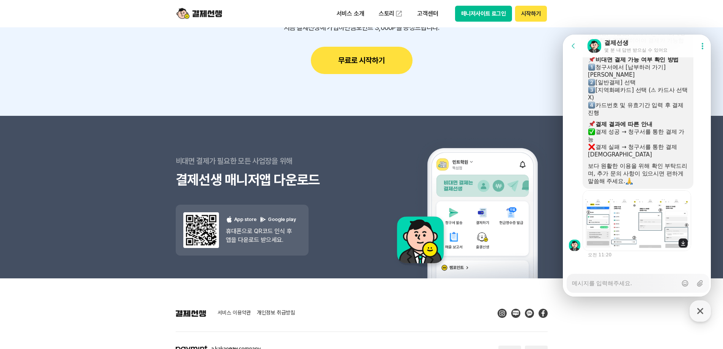
click at [644, 202] on img at bounding box center [637, 220] width 108 height 61
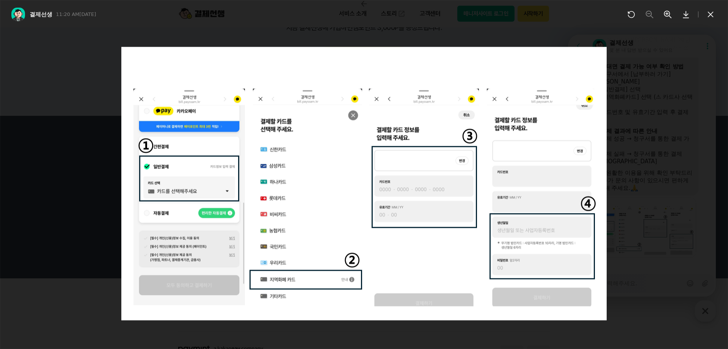
click at [706, 16] on button at bounding box center [711, 14] width 12 height 12
